Goal: Task Accomplishment & Management: Use online tool/utility

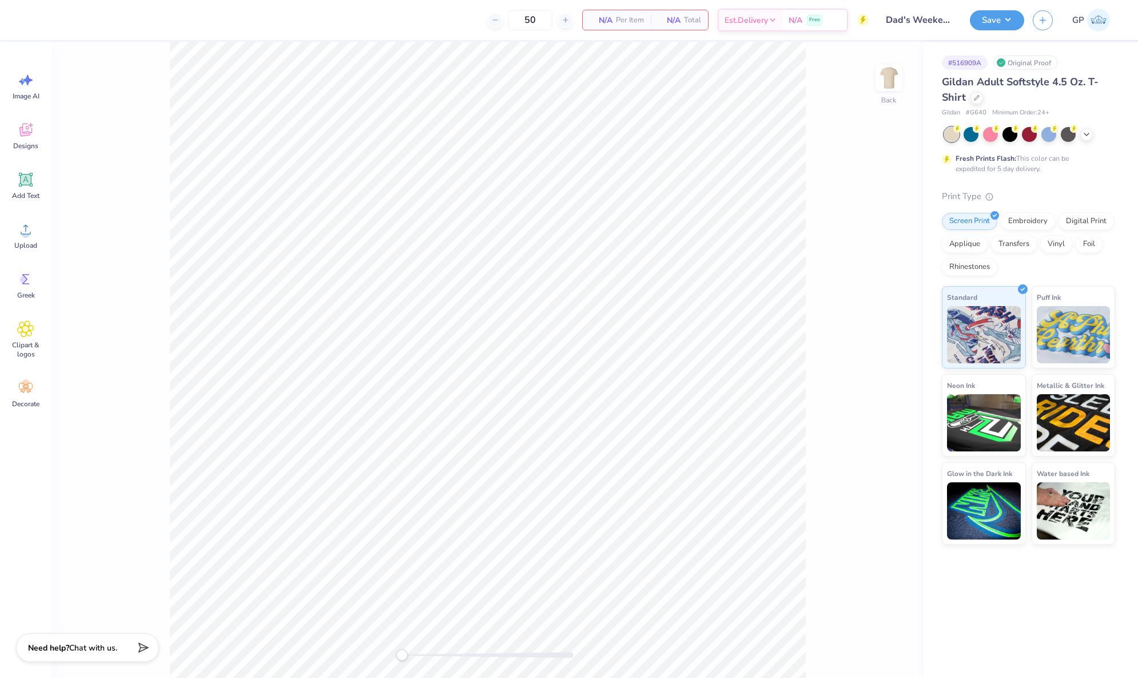
click at [23, 242] on span "Upload" at bounding box center [25, 245] width 23 height 9
click at [867, 309] on input "12.44" at bounding box center [881, 307] width 41 height 16
type input "10"
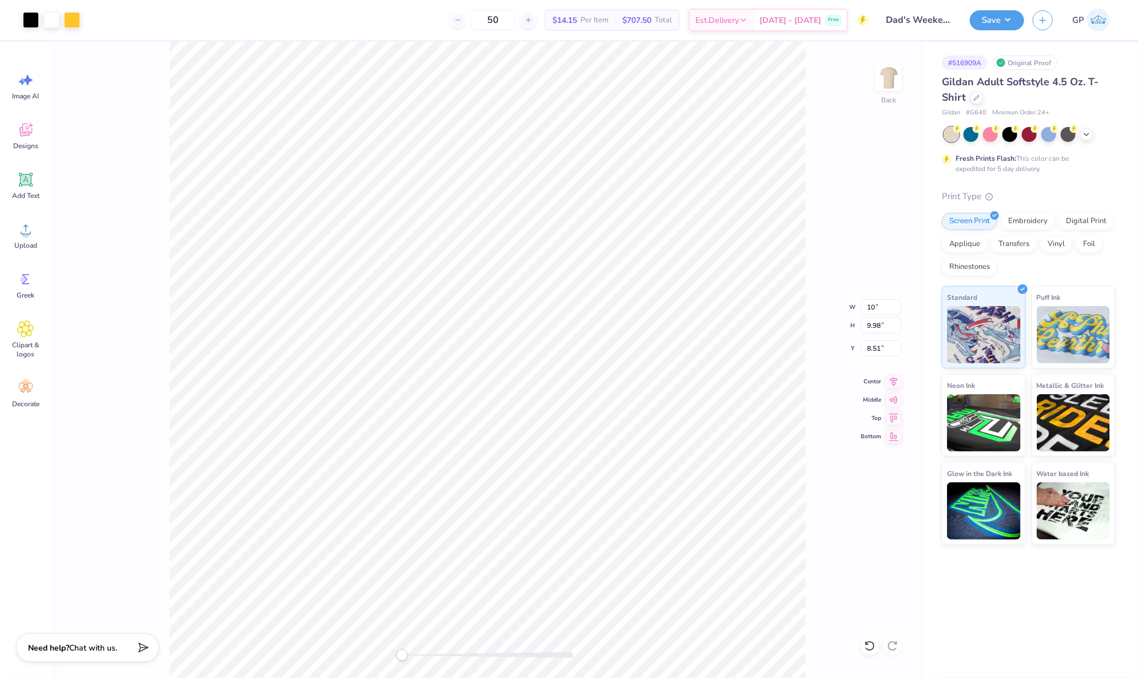
click at [941, 78] on div "# 516909A Original Proof Gildan Adult Softstyle 4.5 Oz. T-Shirt Gildan # G640 M…" at bounding box center [1031, 293] width 214 height 503
click at [877, 341] on input "8.51" at bounding box center [881, 348] width 41 height 16
type input "3"
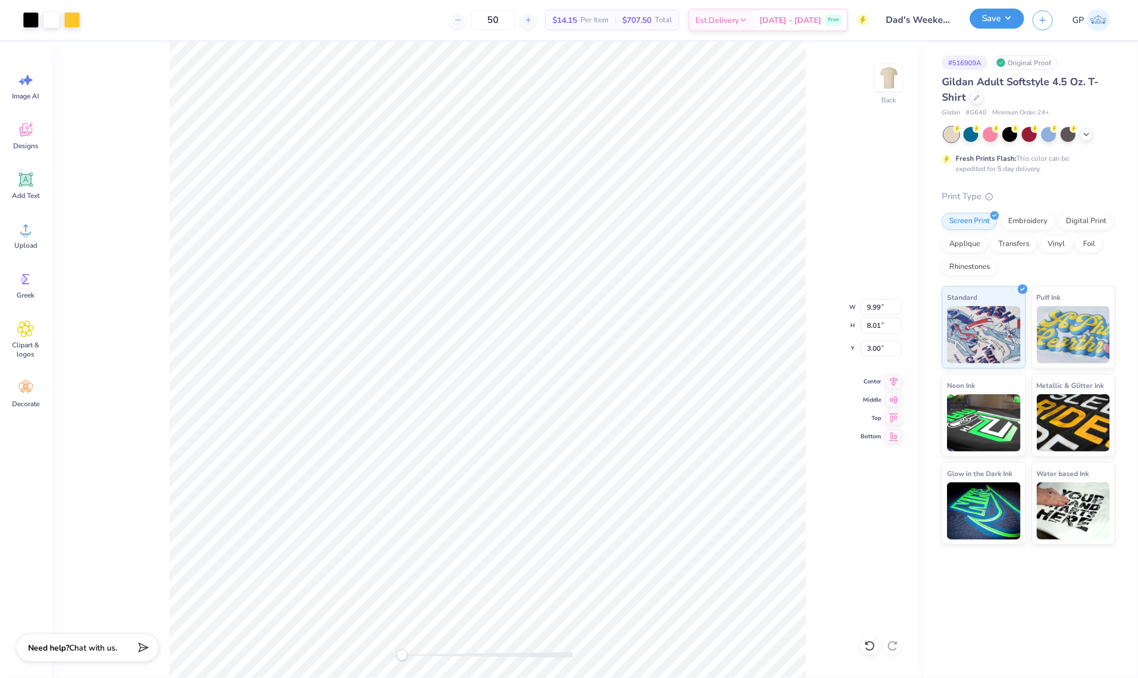
click at [986, 13] on button "Save" at bounding box center [997, 19] width 54 height 20
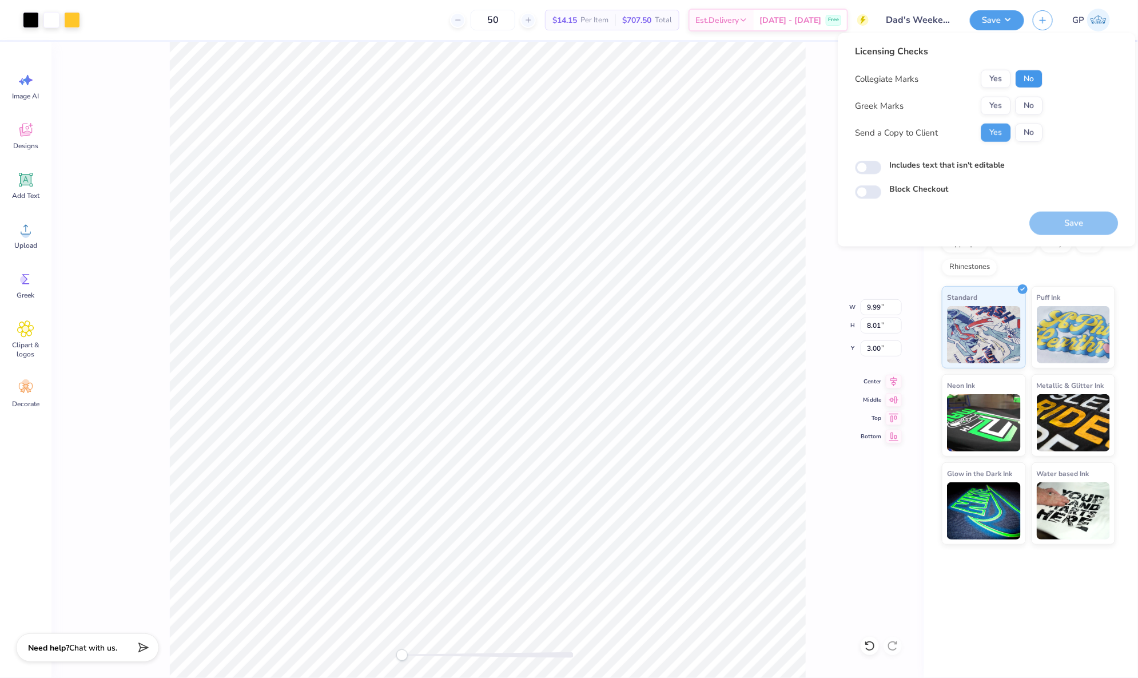
click at [1028, 70] on button "No" at bounding box center [1029, 79] width 27 height 18
click at [973, 106] on div "Greek Marks Yes No" at bounding box center [950, 106] width 188 height 18
click at [987, 105] on button "Yes" at bounding box center [996, 106] width 30 height 18
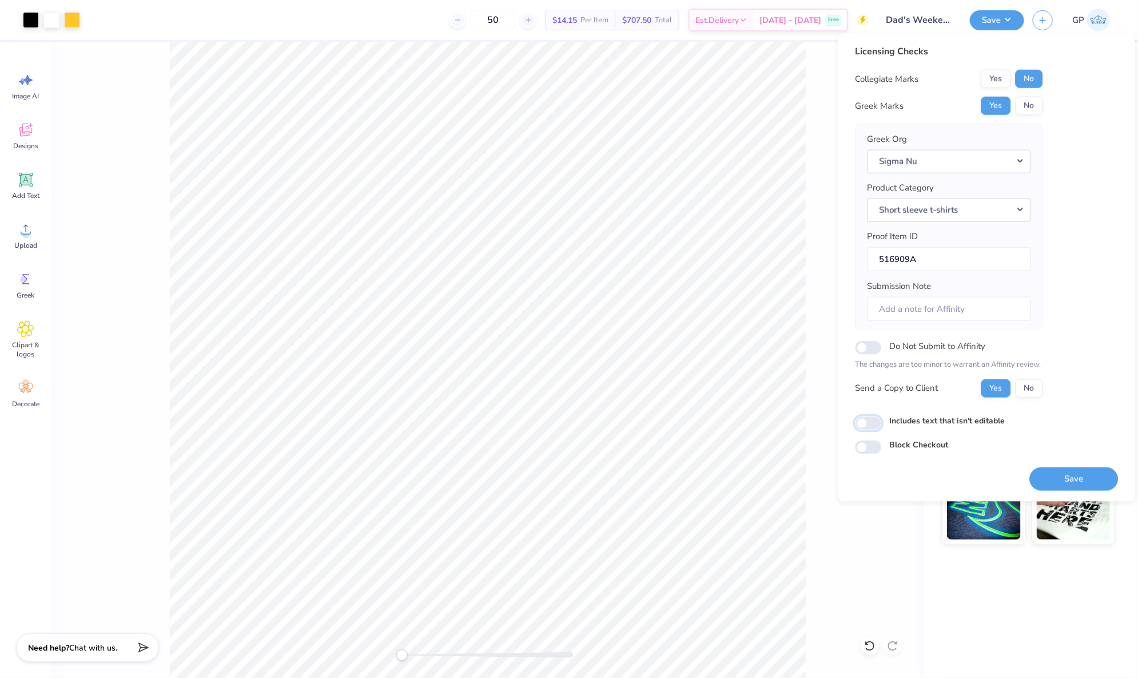
click at [874, 426] on input "Includes text that isn't editable" at bounding box center [869, 423] width 26 height 14
checkbox input "true"
click at [1057, 472] on button "Save" at bounding box center [1074, 478] width 89 height 23
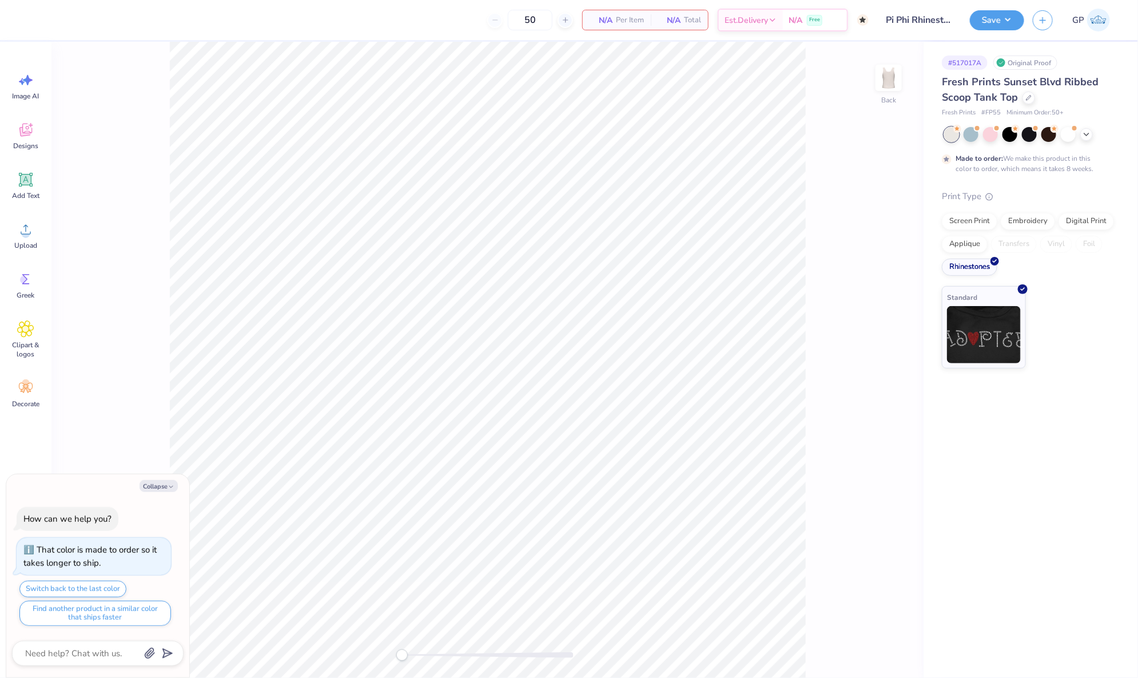
type textarea "x"
